Goal: Task Accomplishment & Management: Manage account settings

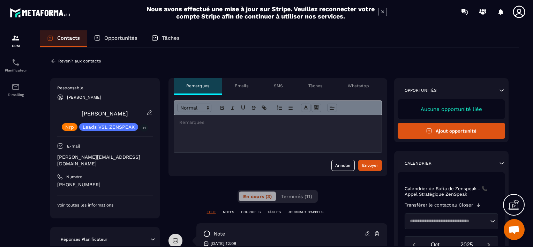
click at [55, 60] on icon at bounding box center [53, 61] width 6 height 6
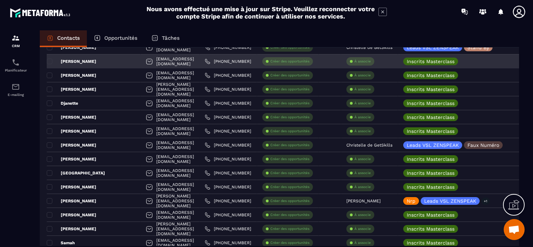
scroll to position [209, 0]
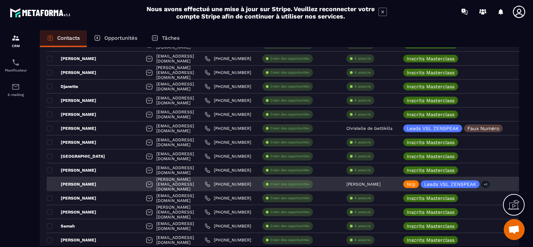
click at [355, 183] on p "[PERSON_NAME]" at bounding box center [364, 184] width 34 height 5
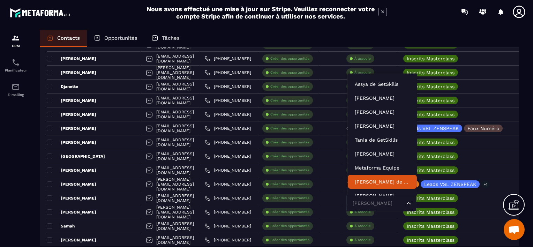
scroll to position [21, 0]
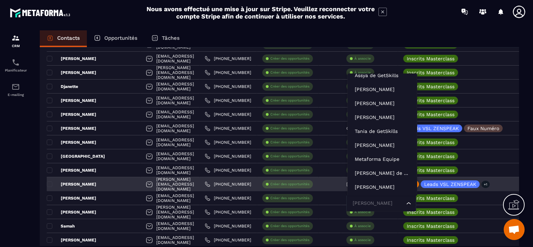
click at [356, 204] on input "Search for option" at bounding box center [378, 204] width 54 height 8
type input "***"
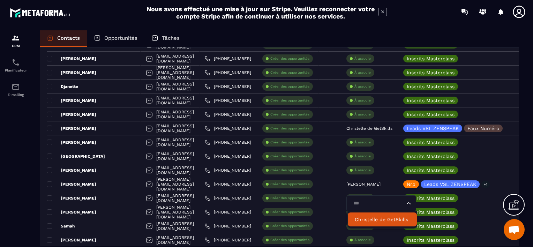
click at [367, 219] on p "Christelle de GetSkills" at bounding box center [382, 219] width 55 height 7
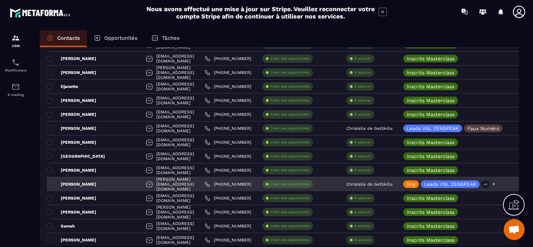
click at [494, 184] on icon at bounding box center [494, 184] width 3 height 3
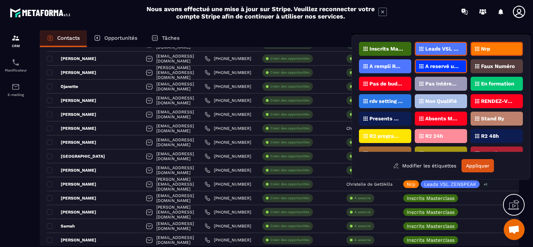
scroll to position [28, 0]
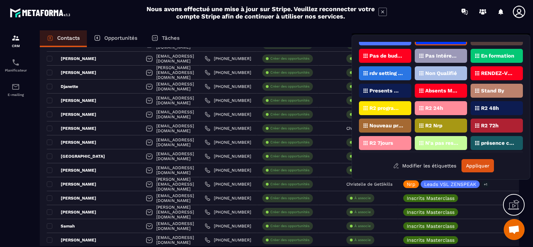
click at [525, 186] on div "Contacts Opportunités Tâches Ajout de contact 7799 Contacts Plus de filtre Tout…" at bounding box center [279, 145] width 493 height 230
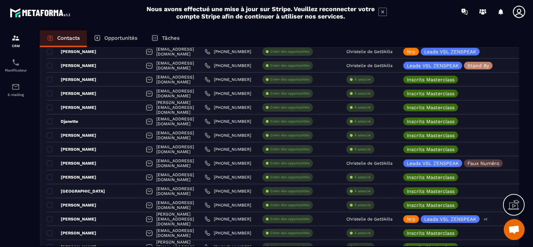
scroll to position [209, 0]
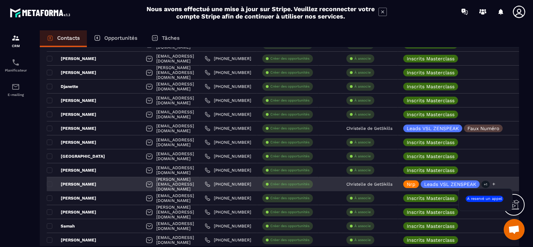
click at [487, 184] on p "+1" at bounding box center [486, 184] width 8 height 7
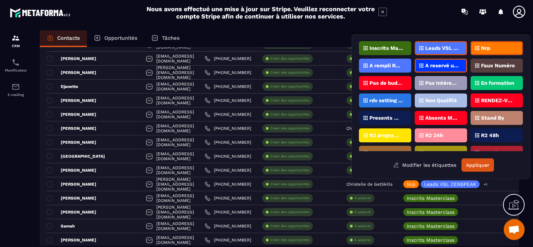
click at [493, 98] on p "RENDEZ-VOUS PROGRAMMé V1 (ZenSpeak à vie)" at bounding box center [498, 100] width 34 height 5
click at [487, 168] on button "Appliquer" at bounding box center [478, 164] width 32 height 13
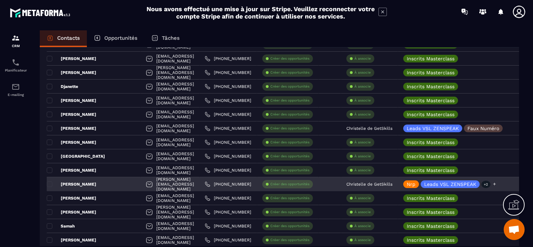
click at [416, 184] on div "Nrp" at bounding box center [411, 184] width 16 height 8
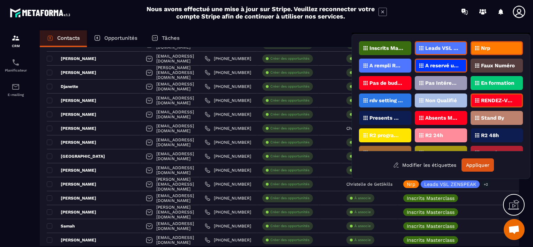
click at [493, 48] on div "Nrp" at bounding box center [497, 48] width 52 height 14
click at [474, 166] on button "Appliquer" at bounding box center [478, 164] width 32 height 13
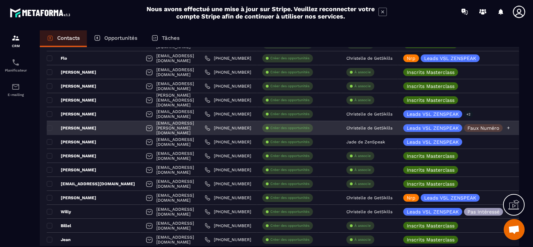
scroll to position [593, 0]
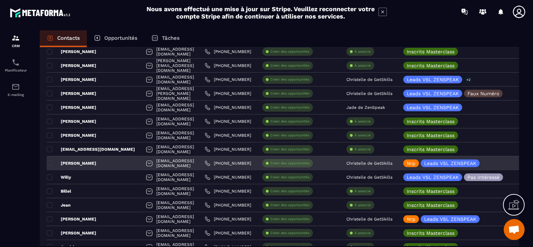
click at [83, 161] on div "[PERSON_NAME]" at bounding box center [94, 163] width 94 height 14
